Goal: Task Accomplishment & Management: Manage account settings

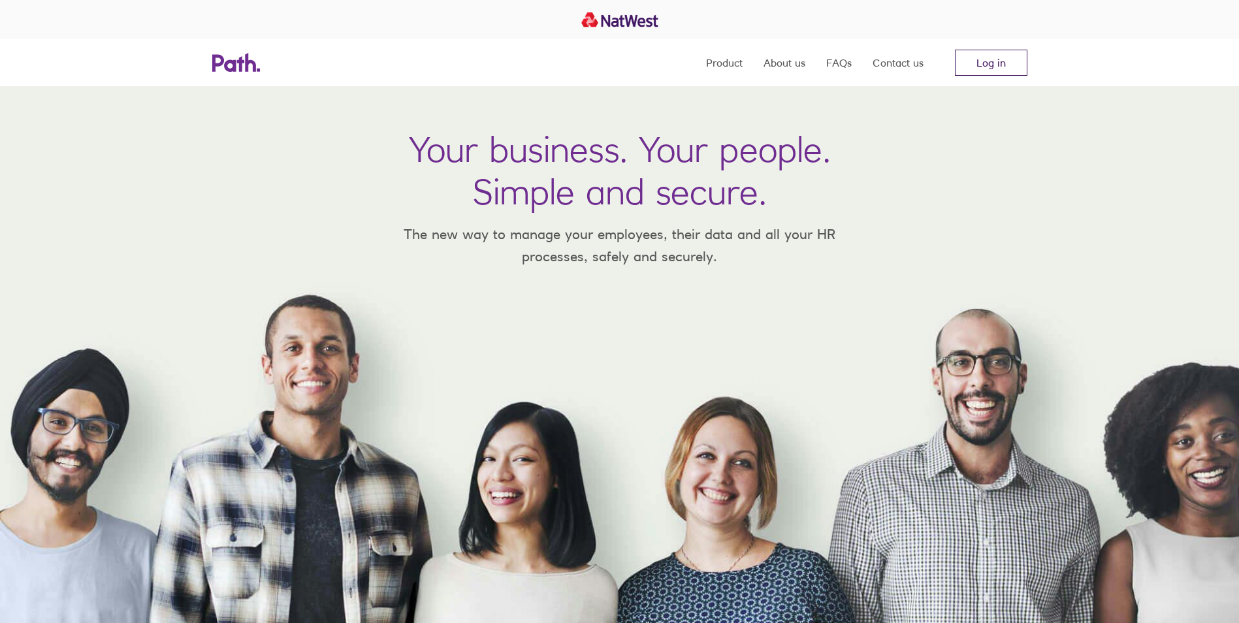
click at [1012, 65] on link "Log in" at bounding box center [991, 63] width 72 height 26
click at [997, 58] on link "Log in" at bounding box center [991, 63] width 72 height 26
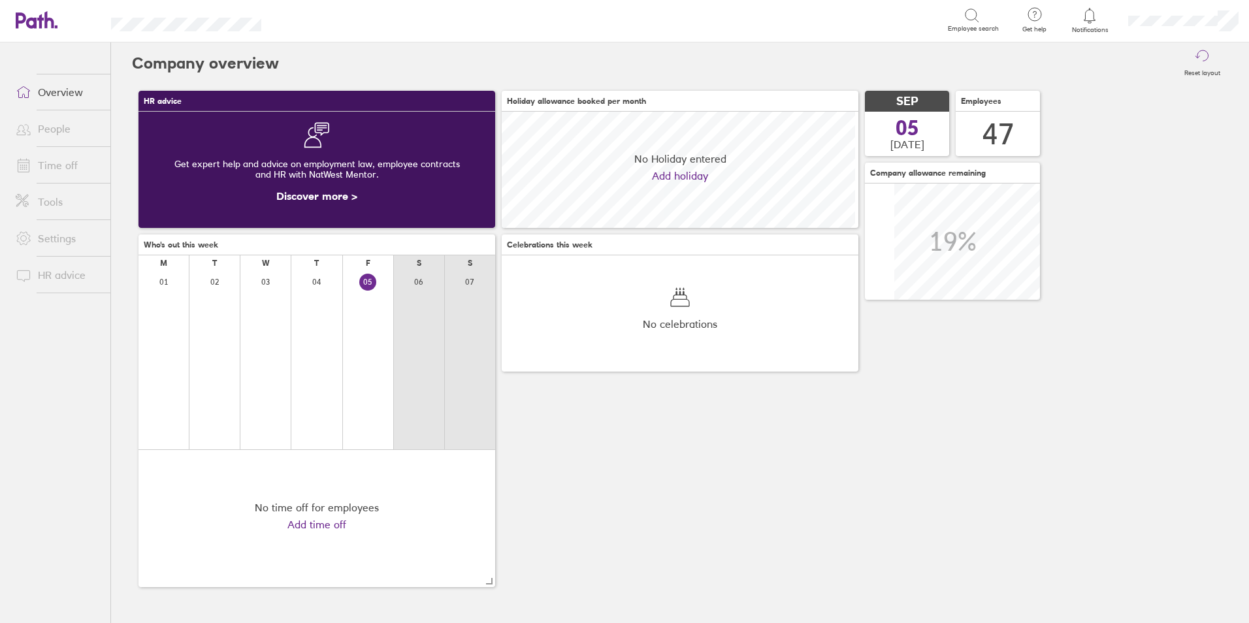
scroll to position [116, 357]
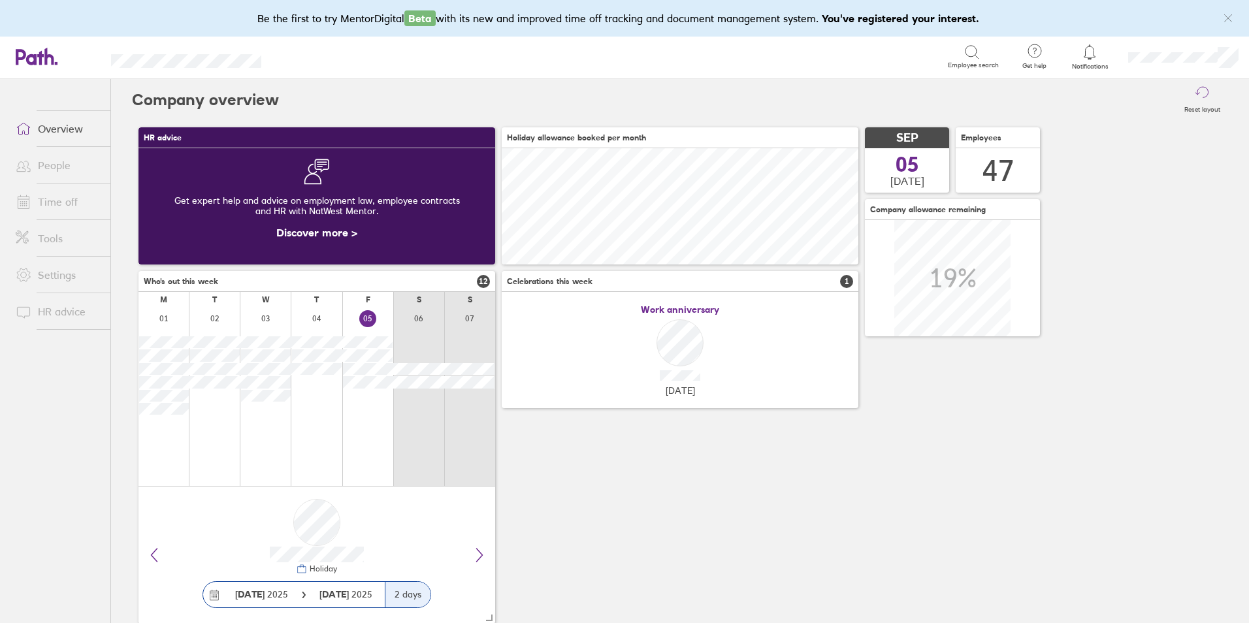
click at [48, 200] on link "Time off" at bounding box center [57, 202] width 105 height 26
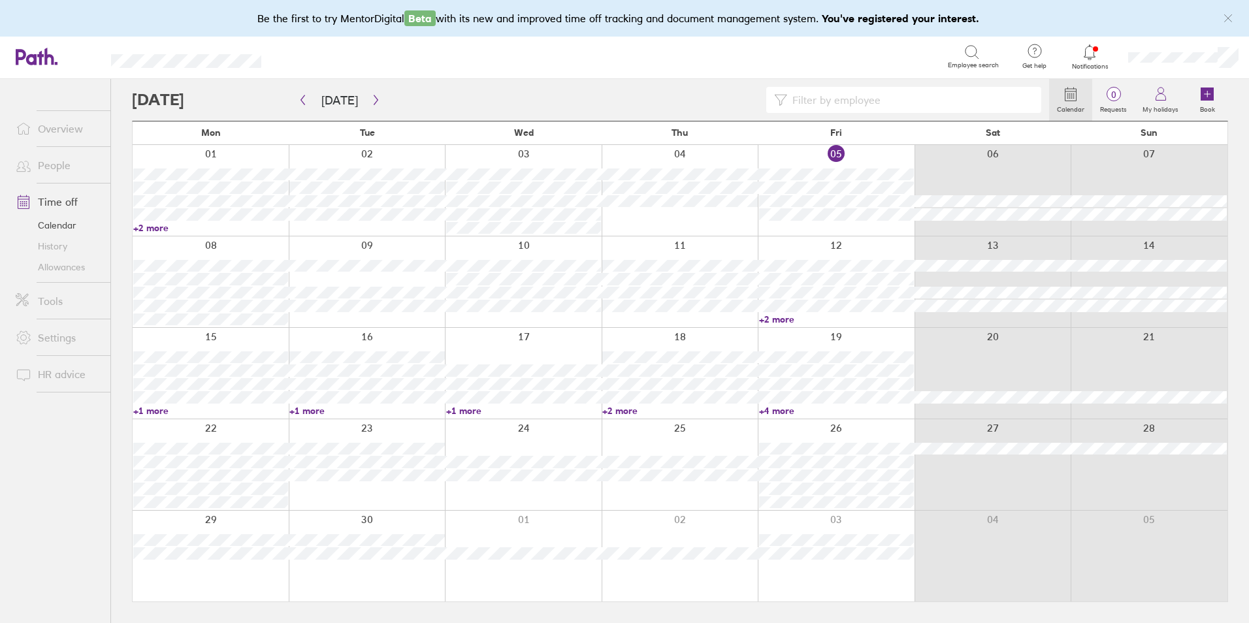
click at [152, 225] on link "+2 more" at bounding box center [210, 228] width 155 height 12
drag, startPoint x: 686, startPoint y: 217, endPoint x: 170, endPoint y: 226, distance: 516.0
click at [686, 217] on div at bounding box center [679, 190] width 157 height 91
